Goal: Task Accomplishment & Management: Use online tool/utility

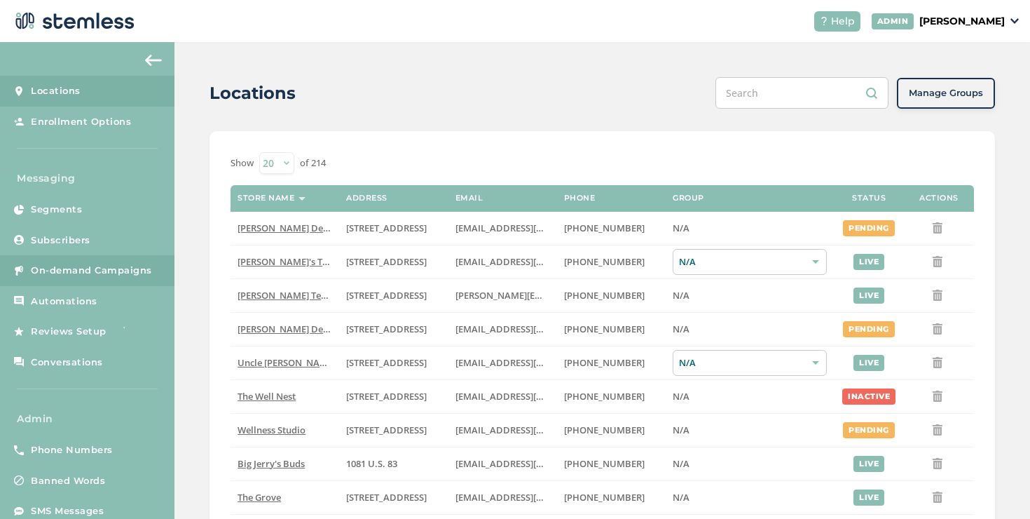
click at [136, 280] on link "On-demand Campaigns" at bounding box center [87, 270] width 175 height 31
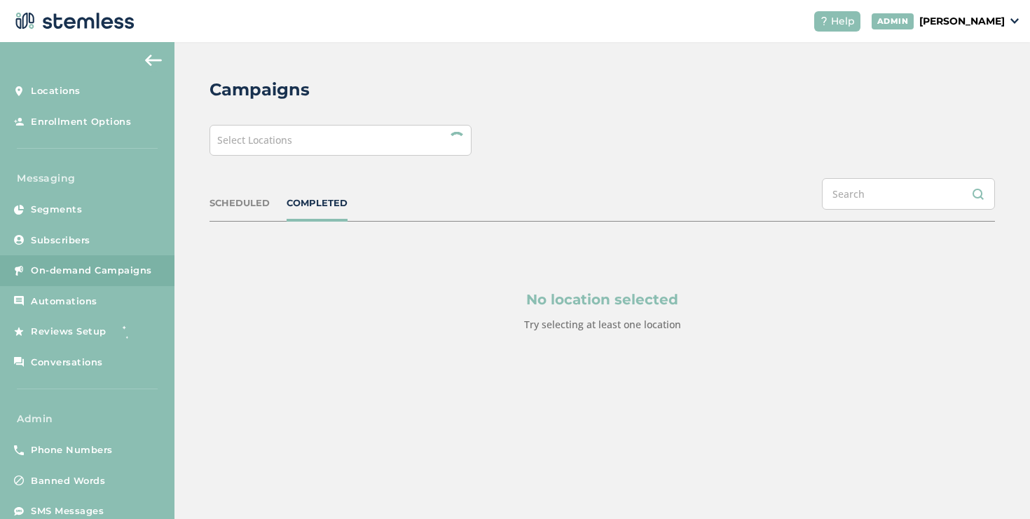
click at [231, 149] on div "Select Locations" at bounding box center [341, 140] width 262 height 31
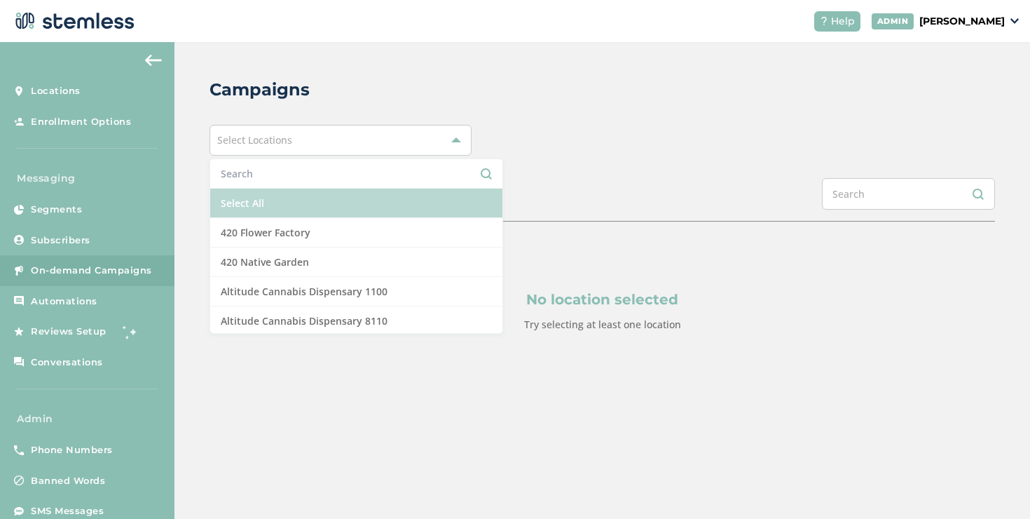
click at [235, 200] on li "Select All" at bounding box center [356, 203] width 292 height 29
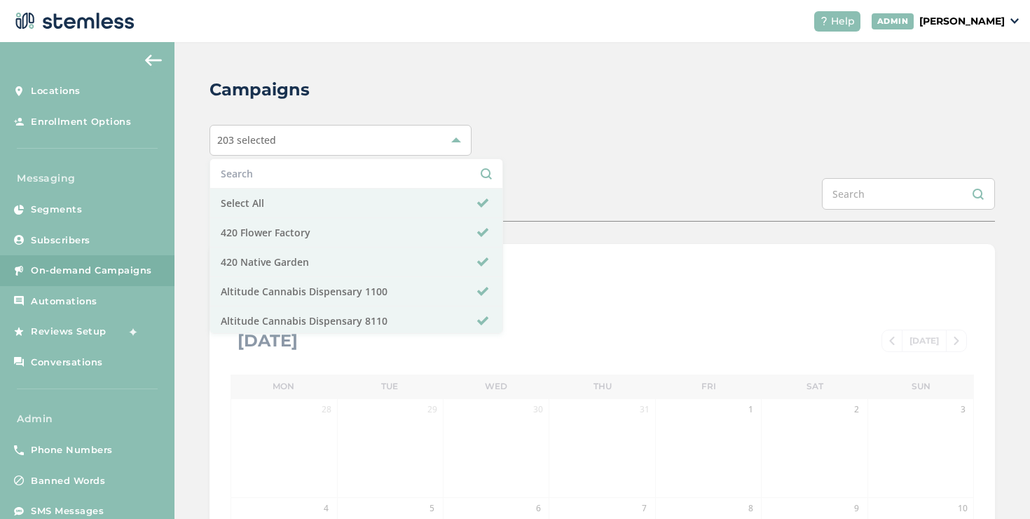
click at [640, 153] on div "203 selected Select All 420 Flower Factory 420 Native Garden Altitude Cannabis …" at bounding box center [603, 140] width 786 height 31
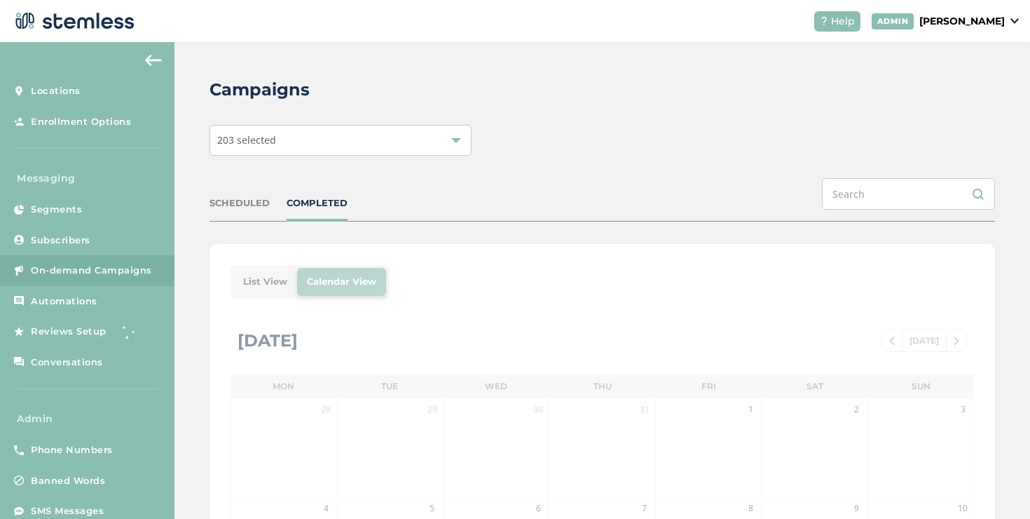
click at [308, 205] on div "COMPLETED" at bounding box center [317, 203] width 61 height 14
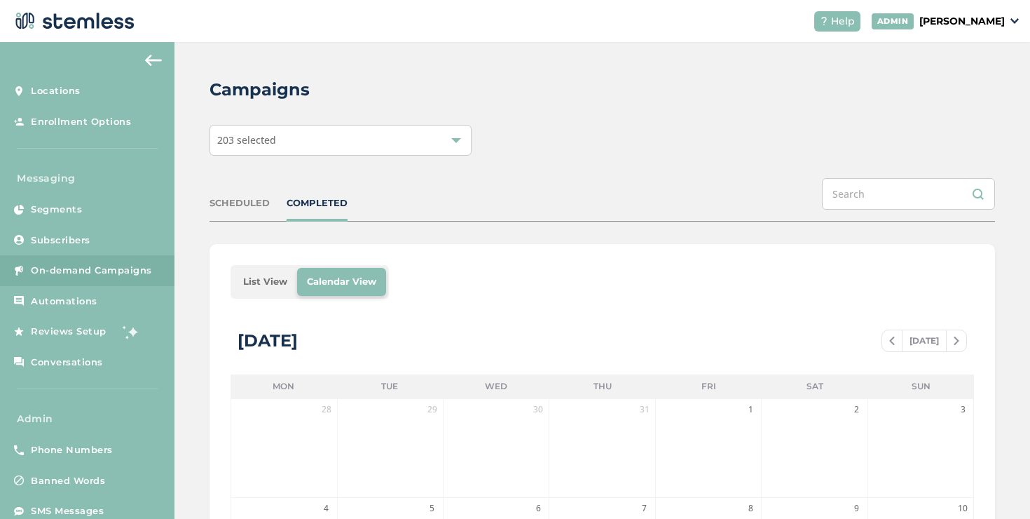
click at [289, 275] on li "List View" at bounding box center [265, 282] width 64 height 28
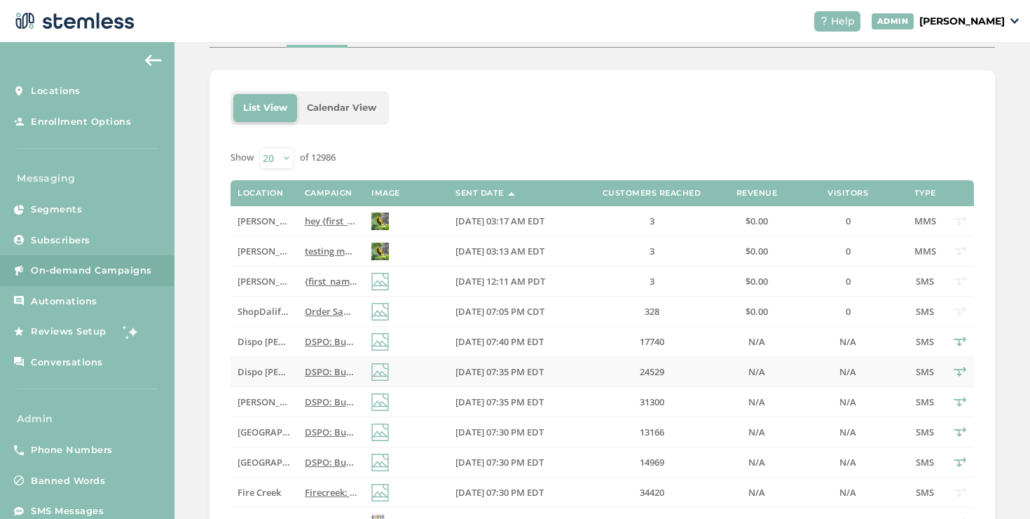
scroll to position [234, 0]
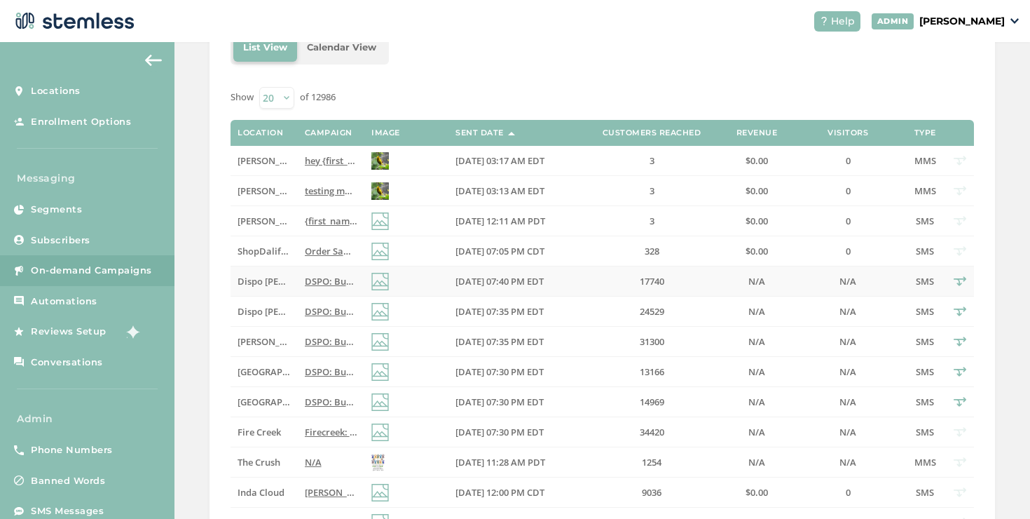
click at [298, 284] on td "DSPO: Buy a zip get a 1/2 zip FREE Storewide! Plus HUGE savings on premier bran…" at bounding box center [331, 281] width 67 height 30
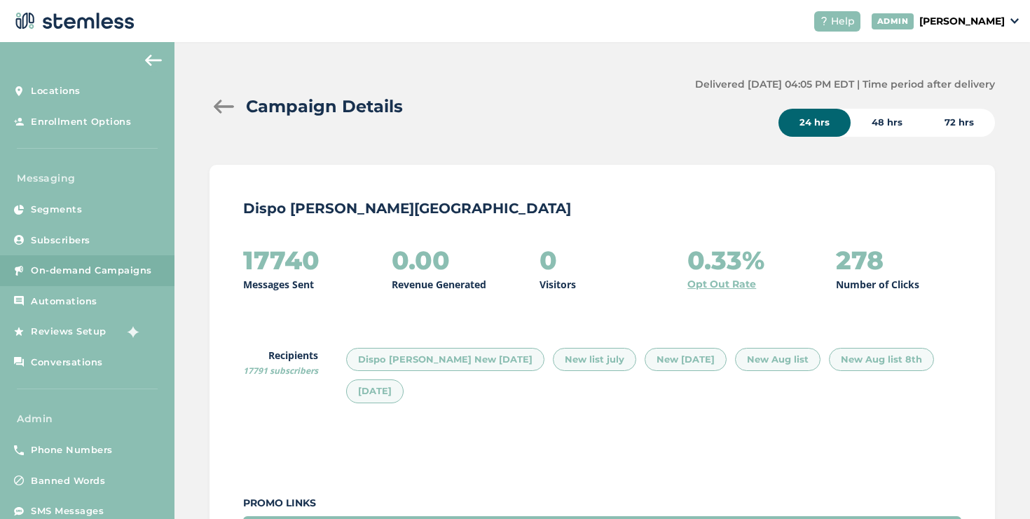
click at [224, 106] on div at bounding box center [224, 107] width 28 height 14
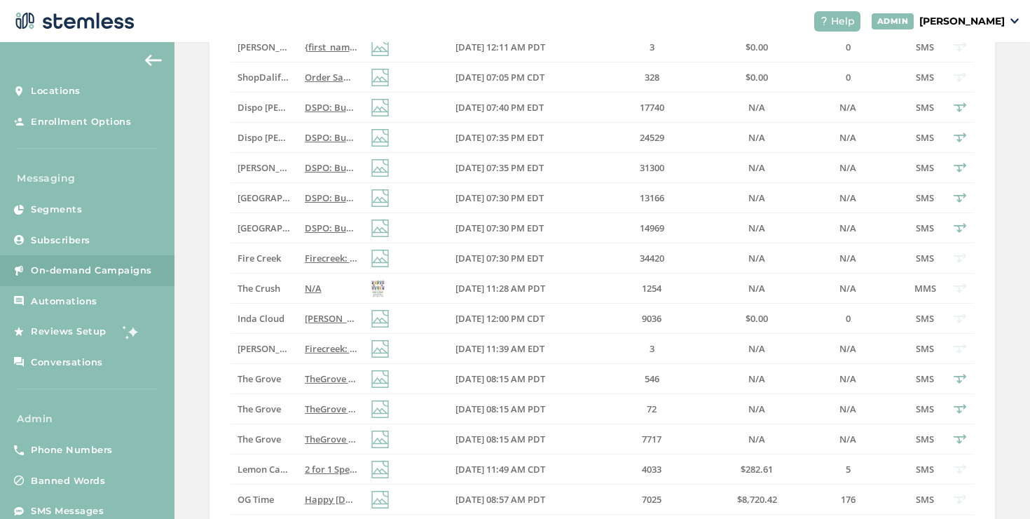
scroll to position [416, 0]
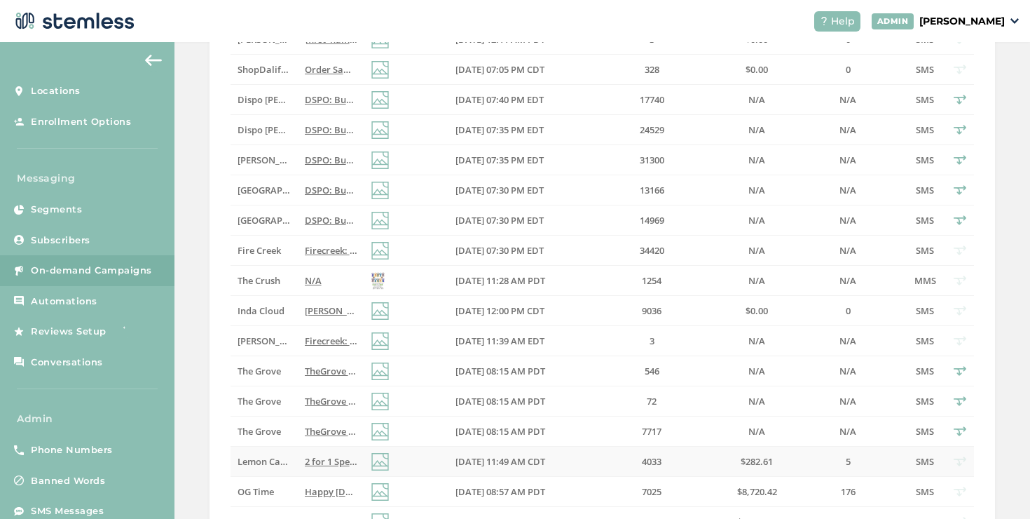
click at [559, 465] on label "[DATE] 11:49 AM CDT" at bounding box center [515, 462] width 119 height 12
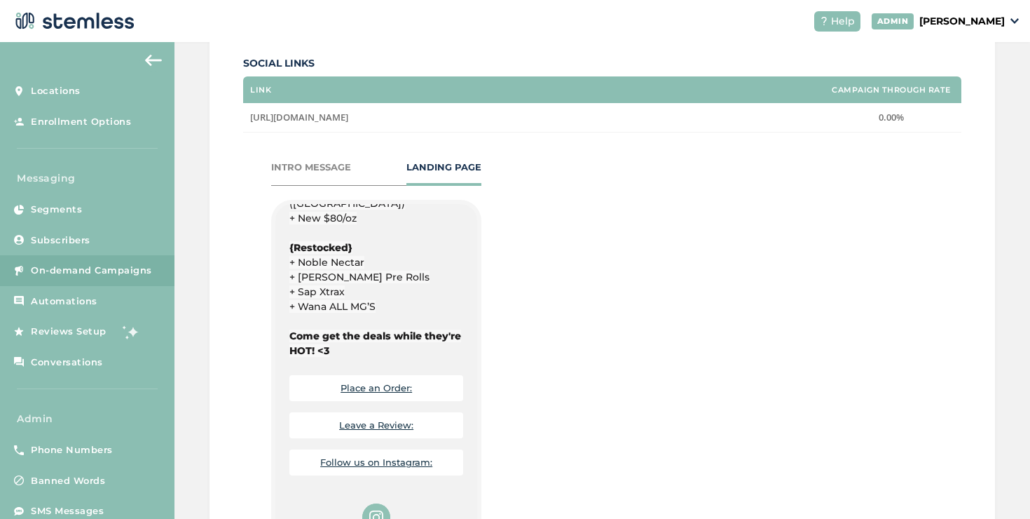
scroll to position [1265, 0]
